Goal: Information Seeking & Learning: Check status

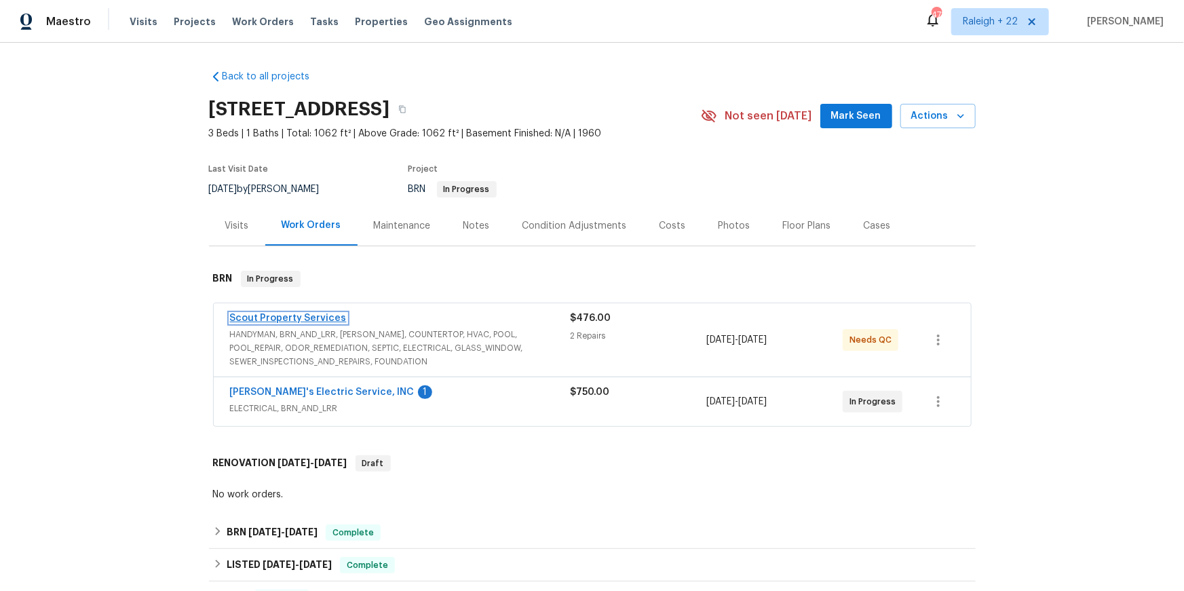
click at [283, 323] on link "Scout Property Services" at bounding box center [288, 317] width 117 height 9
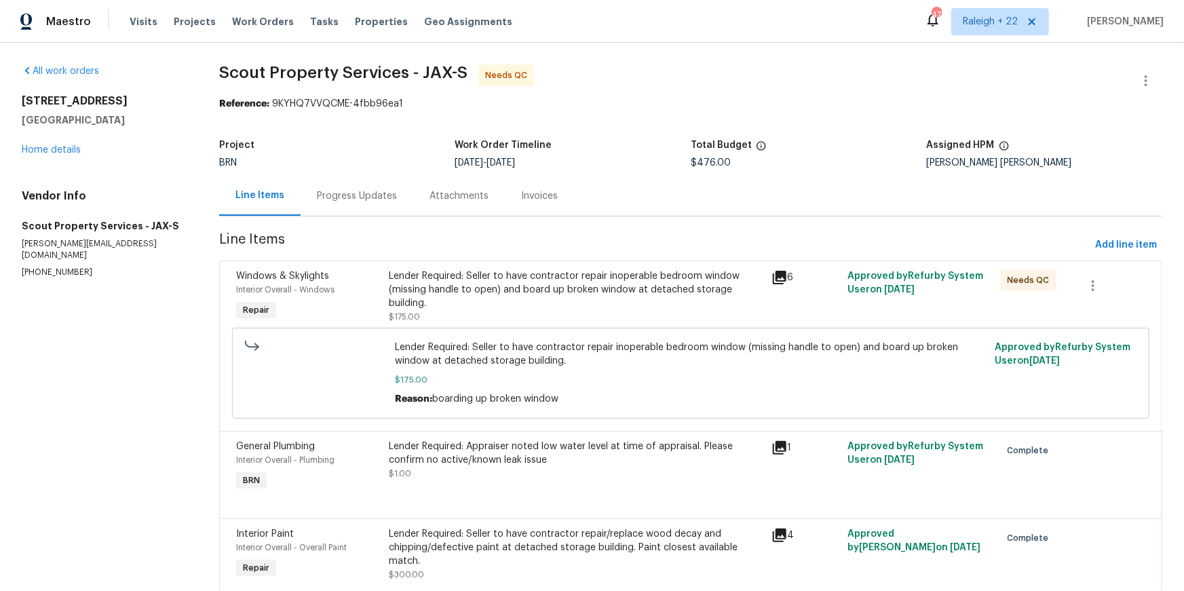
click at [779, 284] on icon at bounding box center [780, 278] width 14 height 14
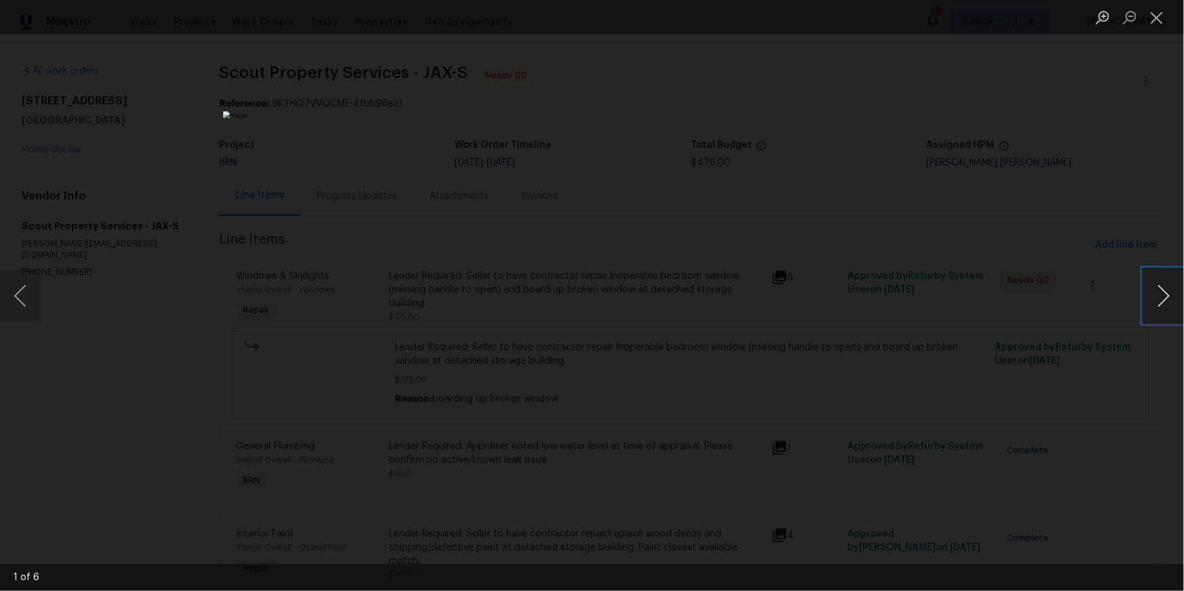
click at [1173, 302] on button "Next image" at bounding box center [1163, 296] width 41 height 54
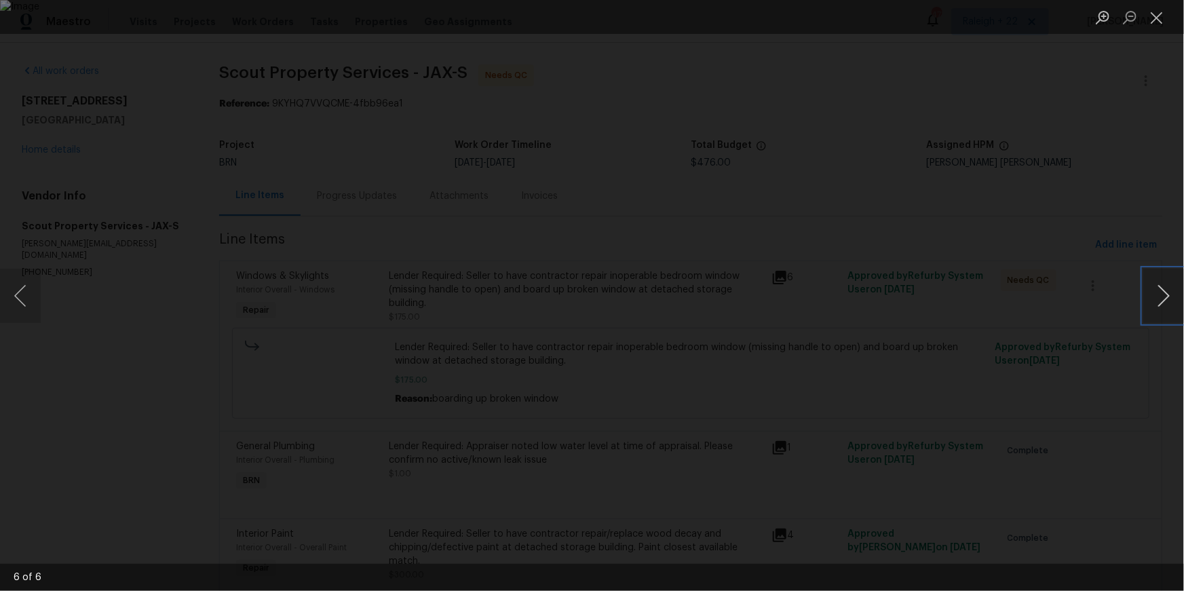
click at [1173, 302] on button "Next image" at bounding box center [1163, 296] width 41 height 54
click at [1159, 16] on button "Close lightbox" at bounding box center [1156, 17] width 27 height 24
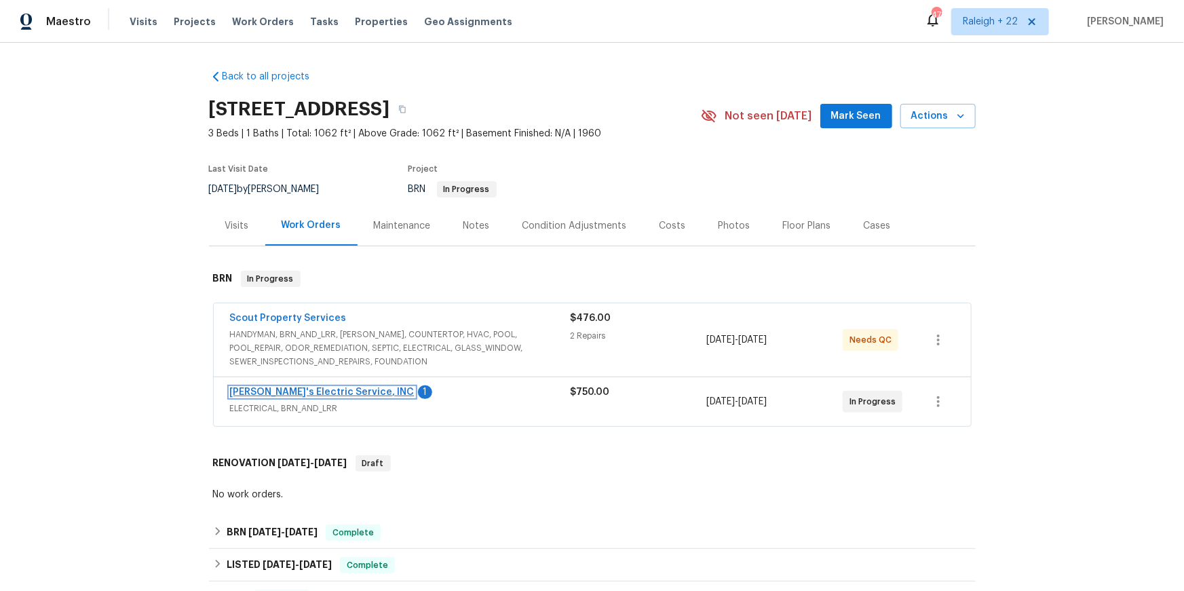
click at [284, 397] on link "[PERSON_NAME]'s Electric Service, INC" at bounding box center [322, 391] width 185 height 9
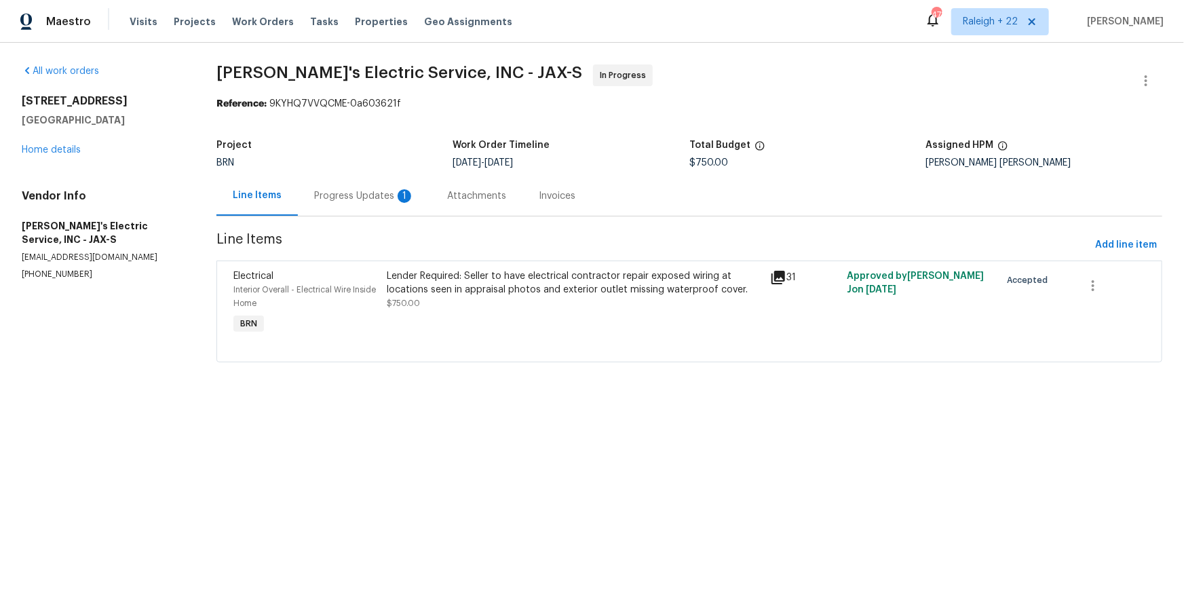
click at [379, 203] on div "Progress Updates 1" at bounding box center [364, 196] width 100 height 14
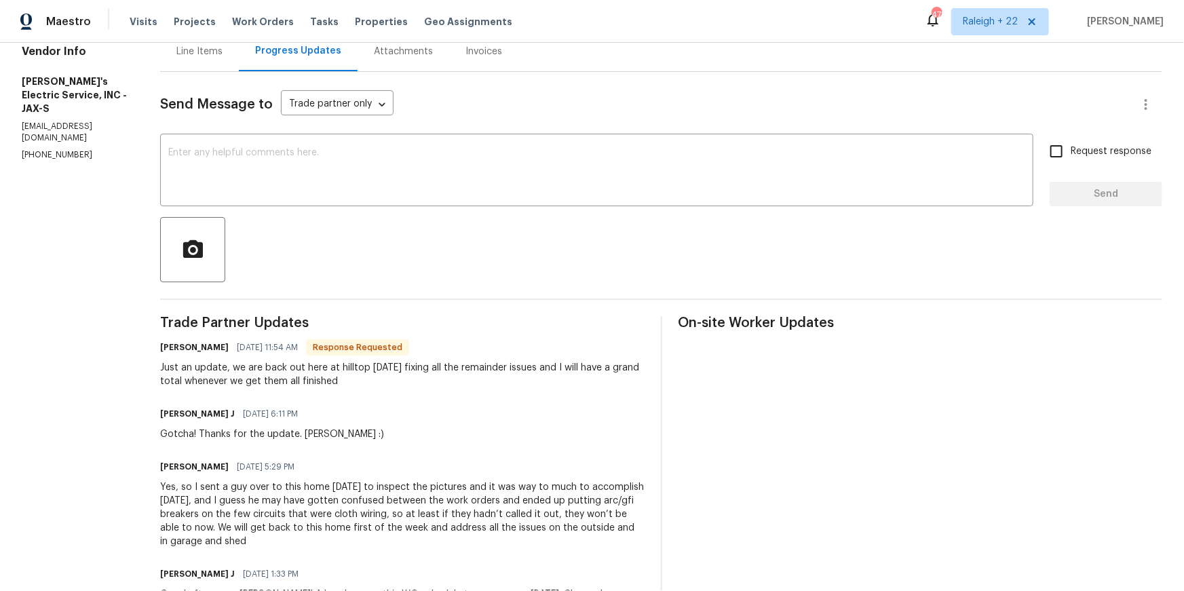
scroll to position [148, 0]
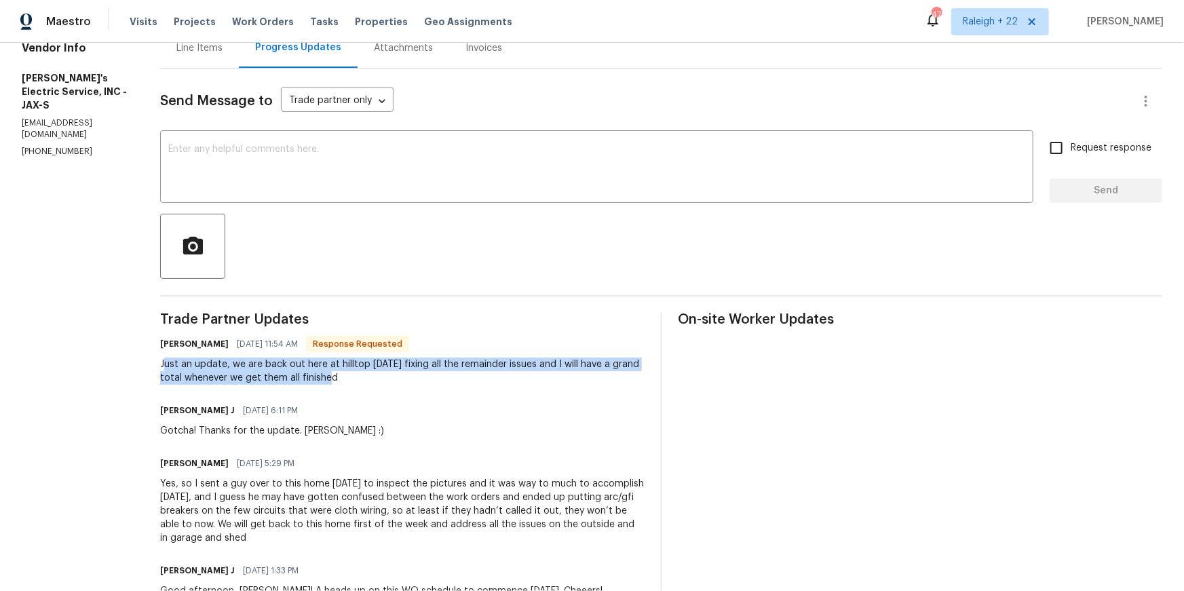
drag, startPoint x: 184, startPoint y: 434, endPoint x: 398, endPoint y: 451, distance: 215.0
click at [410, 385] on div "Just an update, we are back out here at hilltop today fixing all the remainder …" at bounding box center [402, 371] width 484 height 27
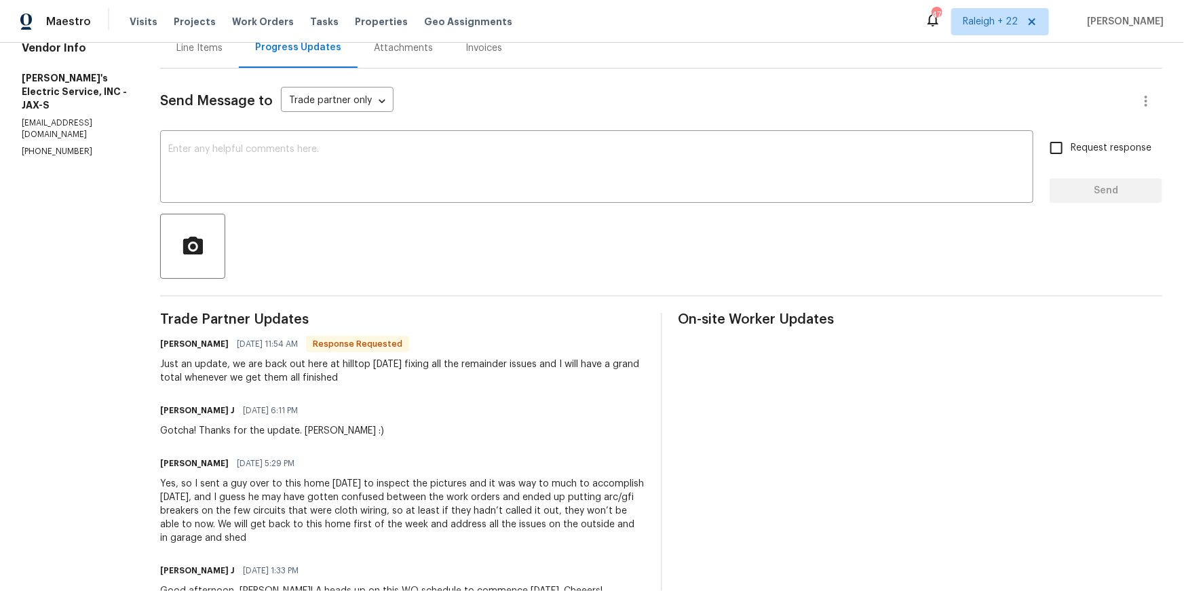
click at [126, 432] on section "All work orders 210 Hilltop Dr Orange Park, FL 32073 Home details Vendor Info J…" at bounding box center [75, 458] width 106 height 1083
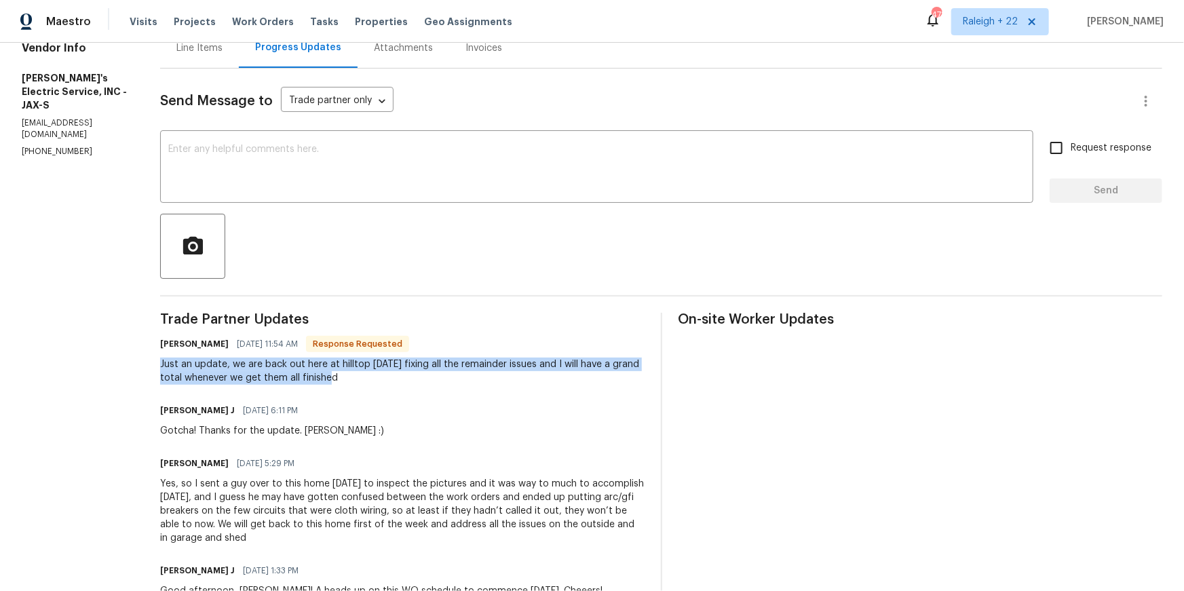
drag, startPoint x: 167, startPoint y: 438, endPoint x: 375, endPoint y: 460, distance: 209.4
click at [413, 455] on div "All work orders 210 Hilltop Dr Orange Park, FL 32073 Home details Vendor Info J…" at bounding box center [592, 458] width 1184 height 1126
copy div "Just an update, we are back out here at hilltop today fixing all the remainder …"
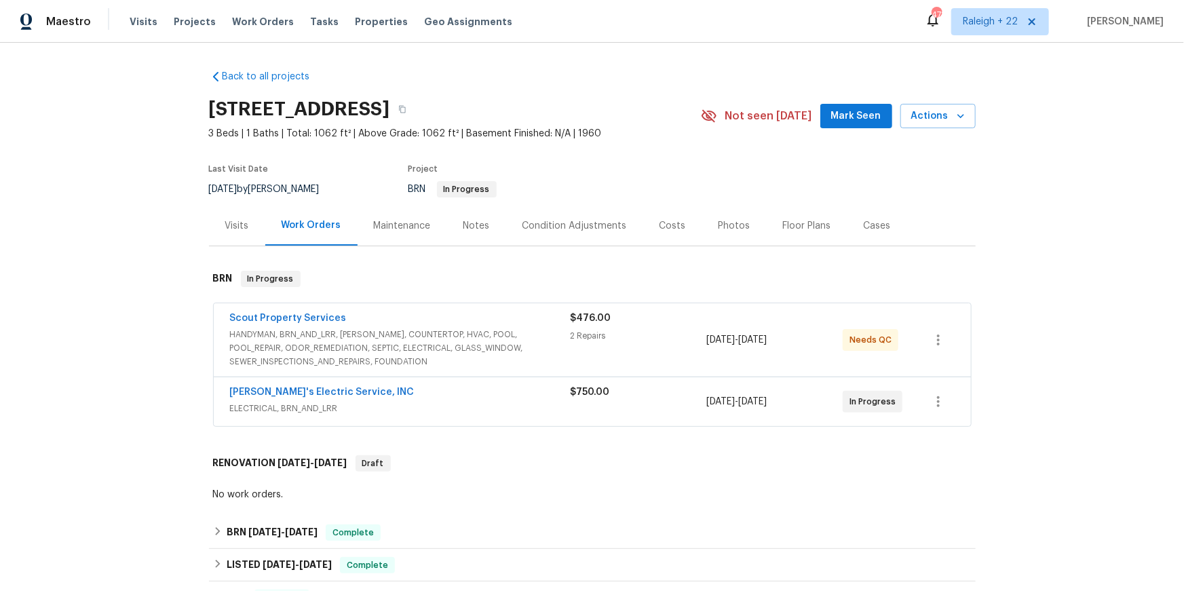
scroll to position [7, 0]
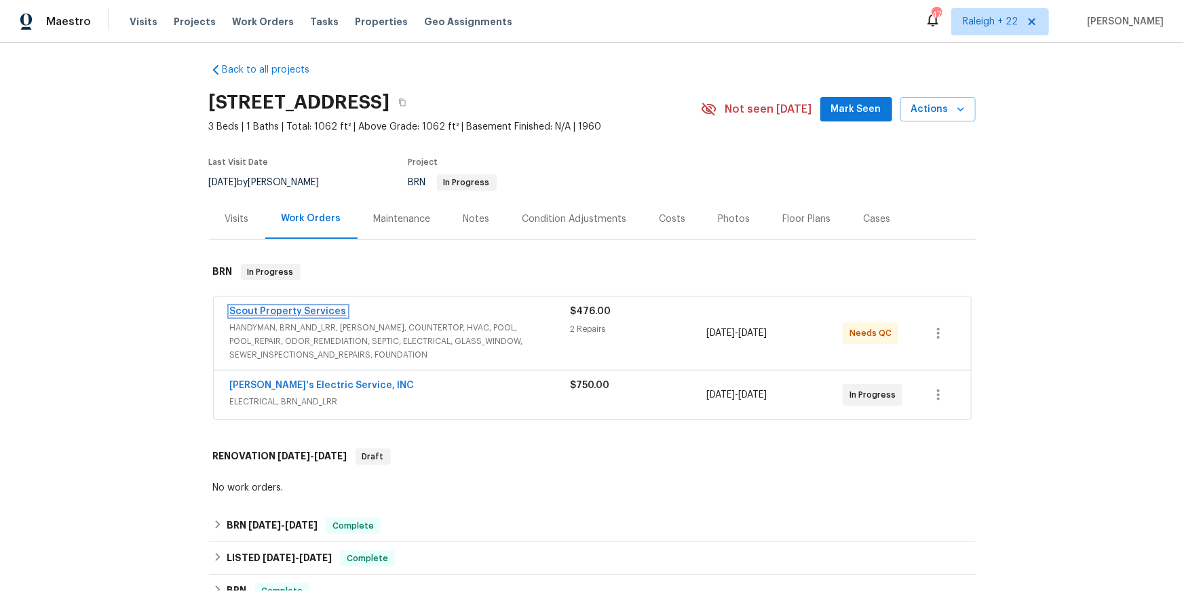
click at [303, 316] on link "Scout Property Services" at bounding box center [288, 311] width 117 height 9
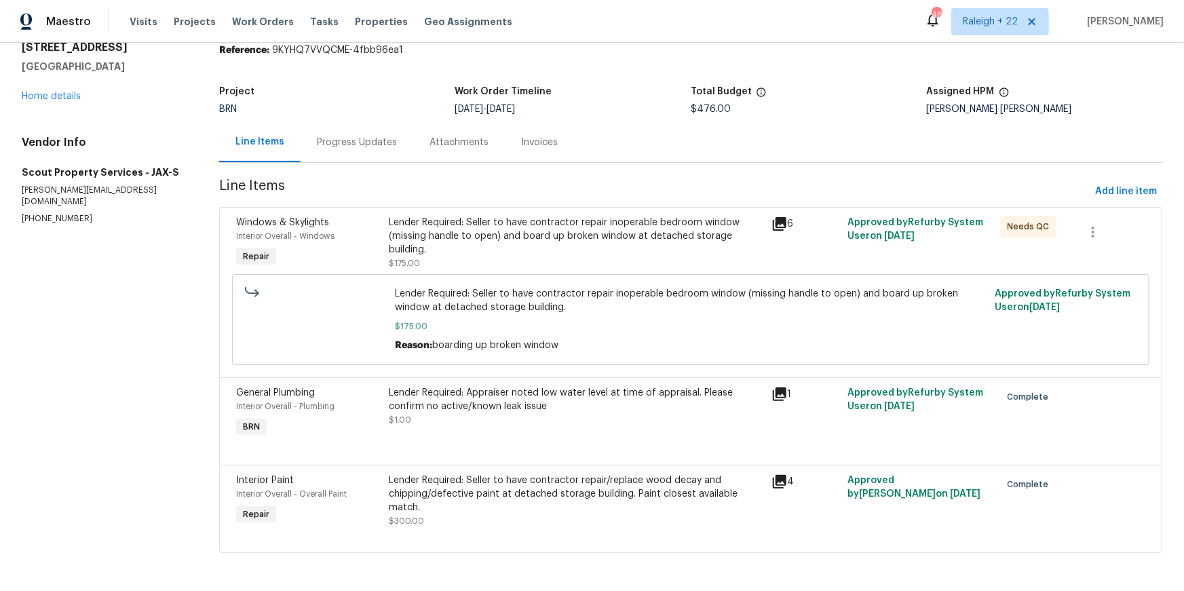
scroll to position [138, 0]
